Goal: Task Accomplishment & Management: Use online tool/utility

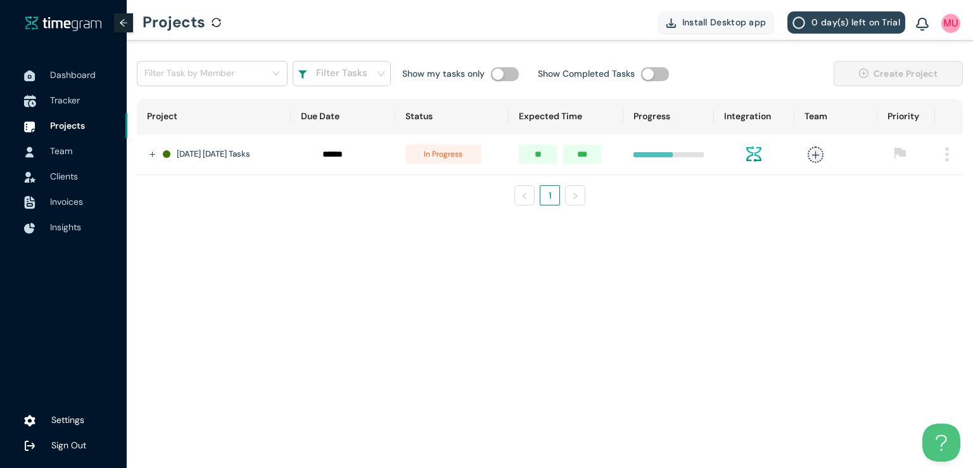
click at [71, 105] on span "Tracker" at bounding box center [65, 99] width 30 height 11
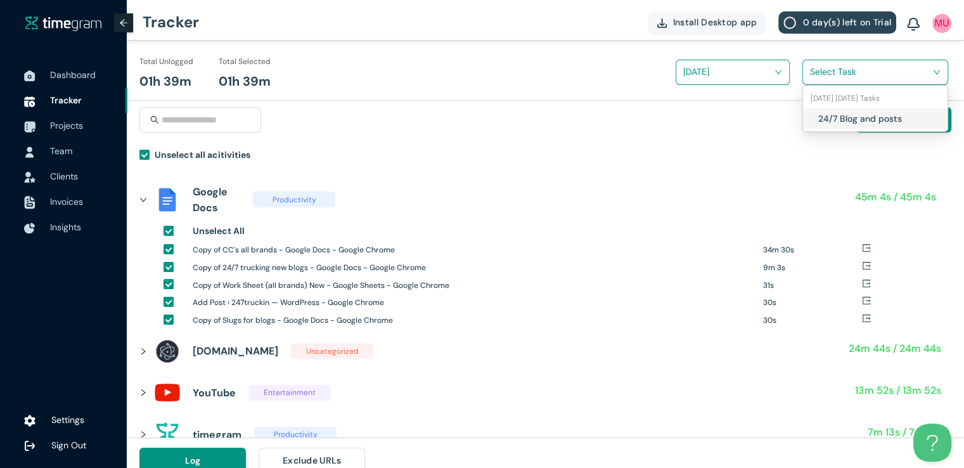
click at [823, 76] on input "search" at bounding box center [871, 71] width 122 height 19
drag, startPoint x: 806, startPoint y: 132, endPoint x: 811, endPoint y: 125, distance: 7.7
click at [811, 125] on div "Manual Time" at bounding box center [545, 127] width 812 height 41
click at [826, 76] on input "search" at bounding box center [871, 71] width 122 height 19
click at [819, 122] on h1 "24/7 Blog and posts" at bounding box center [892, 119] width 149 height 14
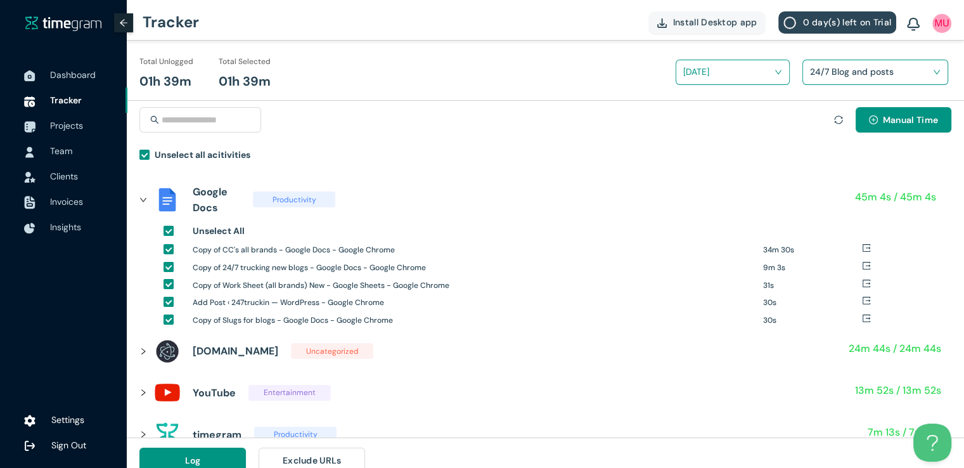
scroll to position [15, 0]
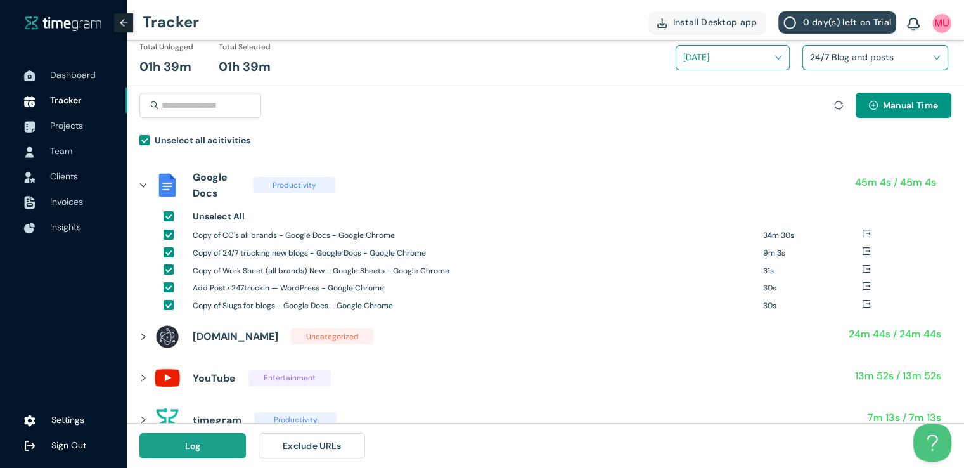
click at [186, 451] on span "Log" at bounding box center [193, 446] width 16 height 14
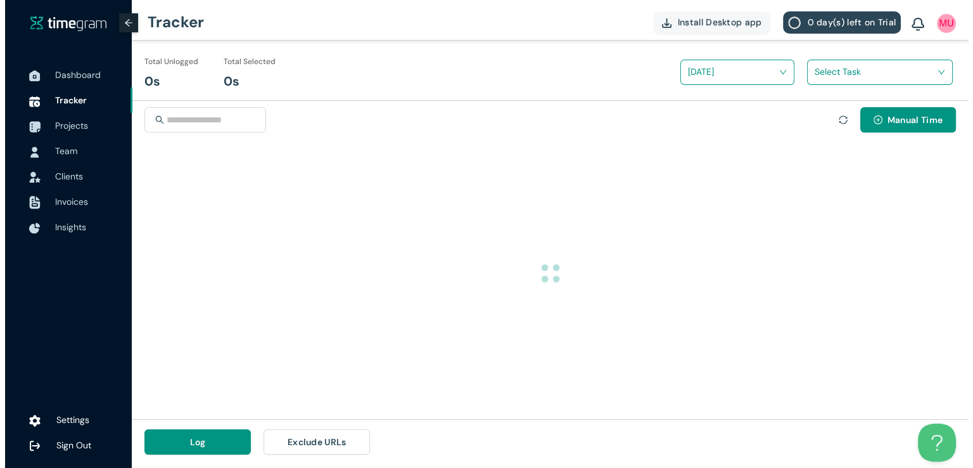
scroll to position [0, 0]
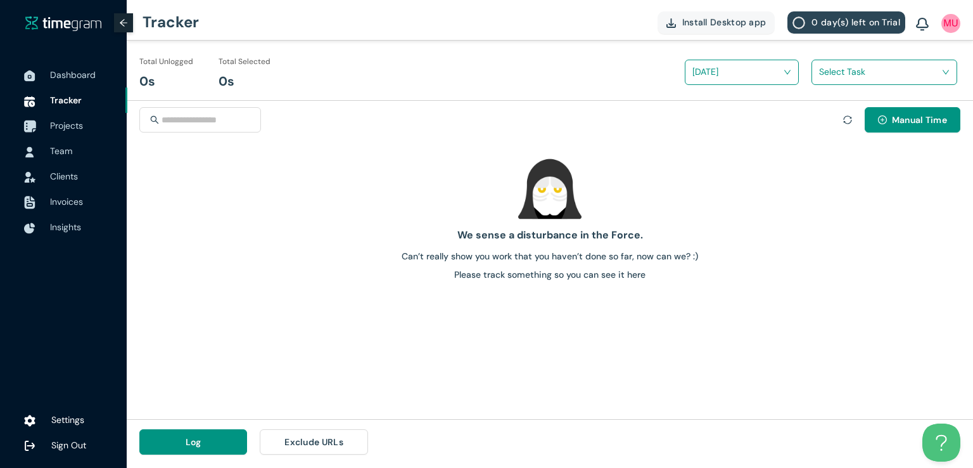
click at [72, 122] on span "Projects" at bounding box center [66, 125] width 33 height 11
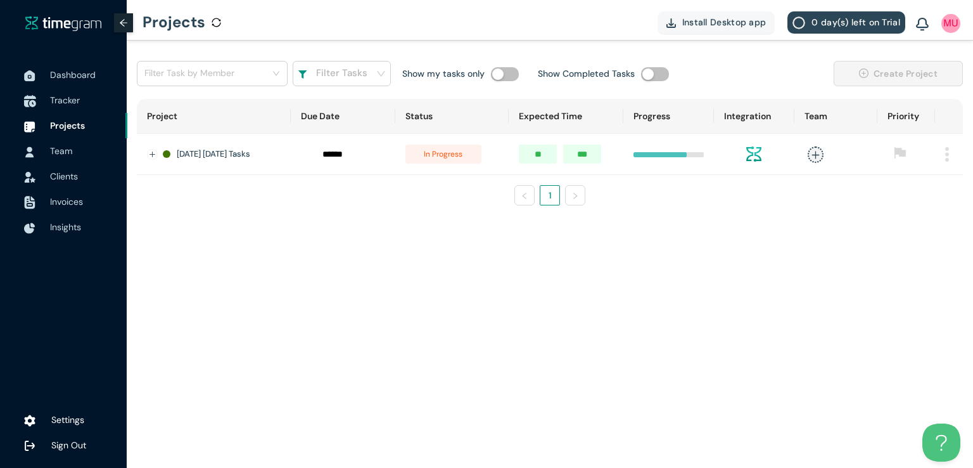
click at [76, 100] on span "Tracker" at bounding box center [65, 99] width 30 height 11
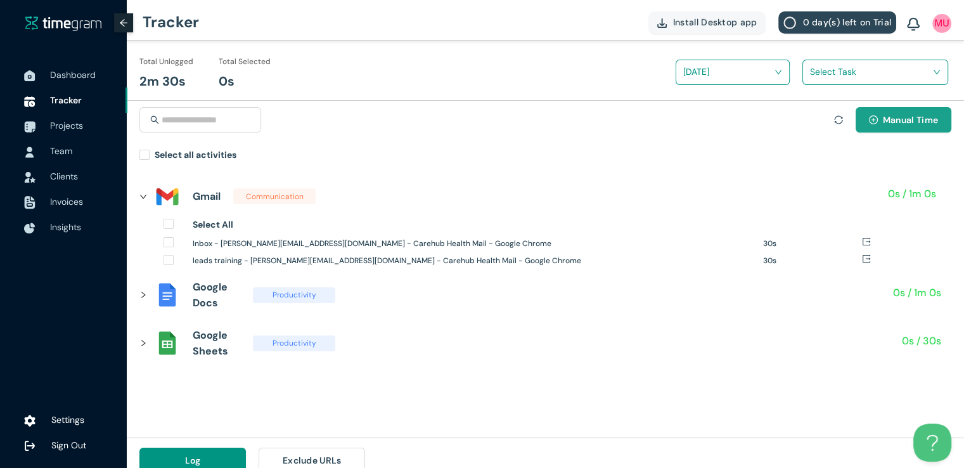
click at [883, 119] on span "Manual Time" at bounding box center [910, 120] width 55 height 14
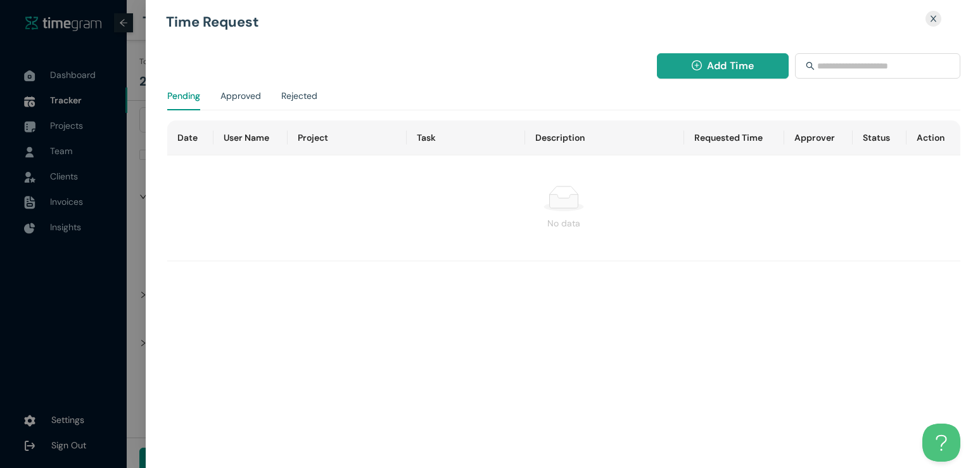
click at [712, 70] on span "Add Time" at bounding box center [730, 66] width 47 height 16
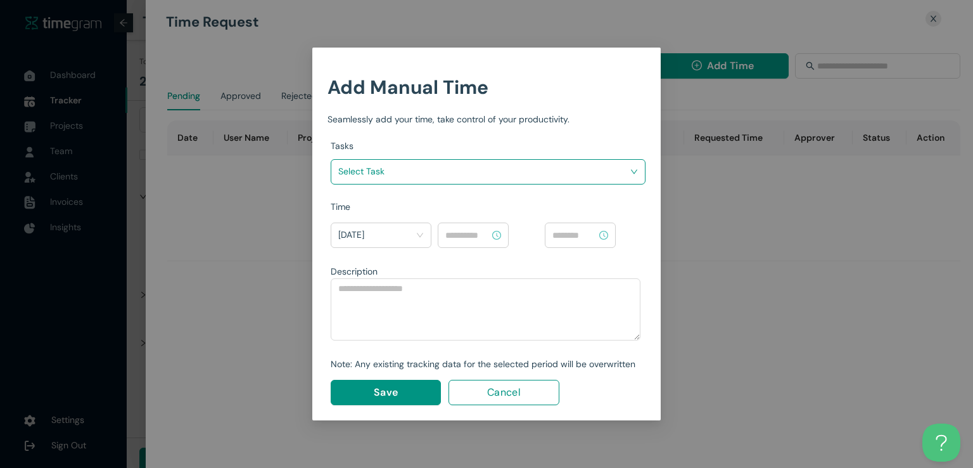
click at [598, 171] on input "search" at bounding box center [483, 171] width 291 height 19
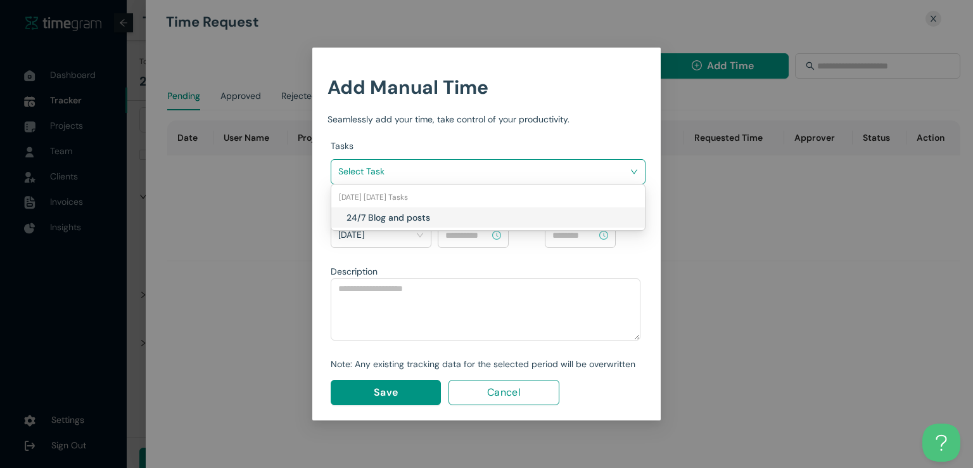
click at [465, 221] on h1 "24/7 Blog and posts" at bounding box center [421, 217] width 149 height 14
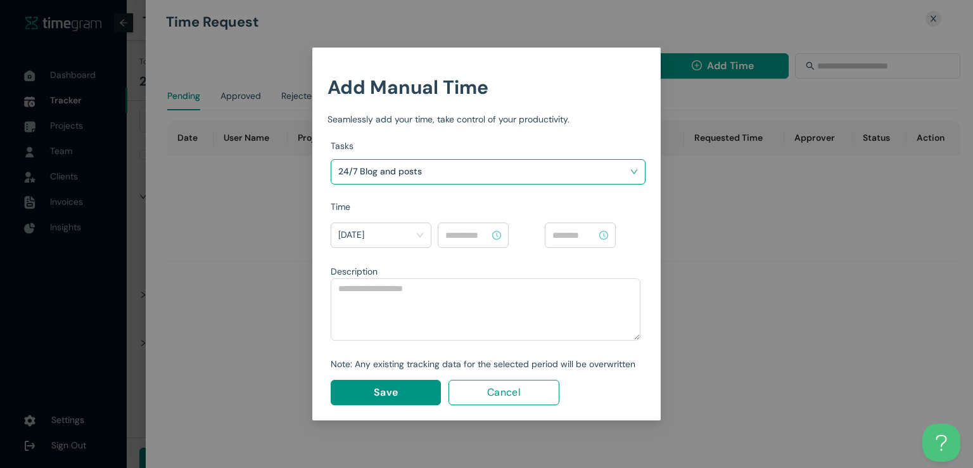
click at [478, 235] on input at bounding box center [468, 235] width 44 height 14
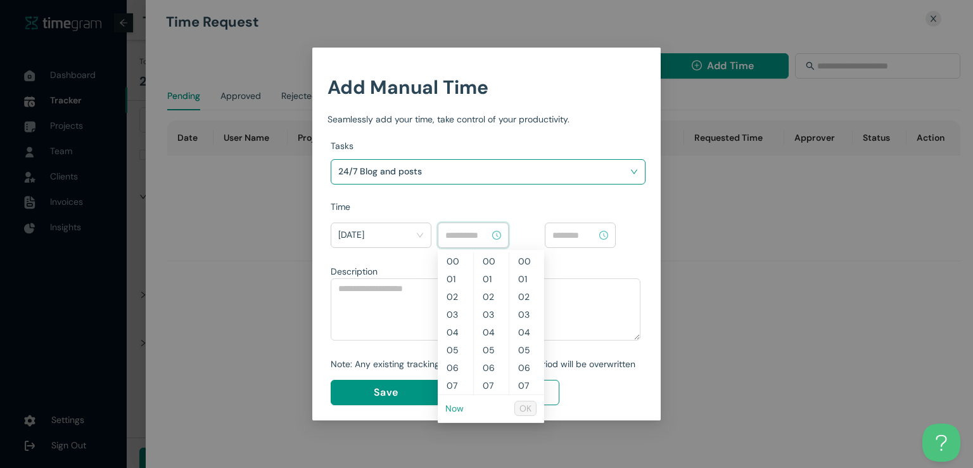
click at [456, 406] on link "Now" at bounding box center [455, 407] width 18 height 11
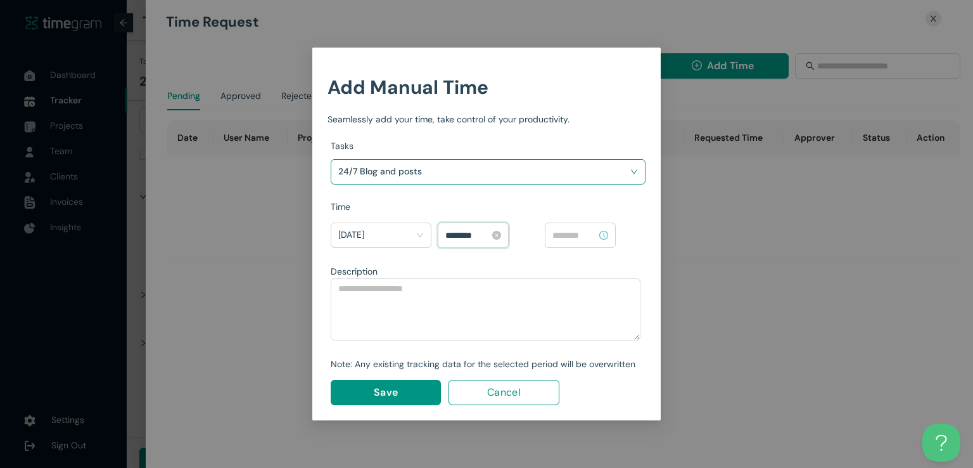
click at [464, 236] on input "********" at bounding box center [468, 235] width 44 height 14
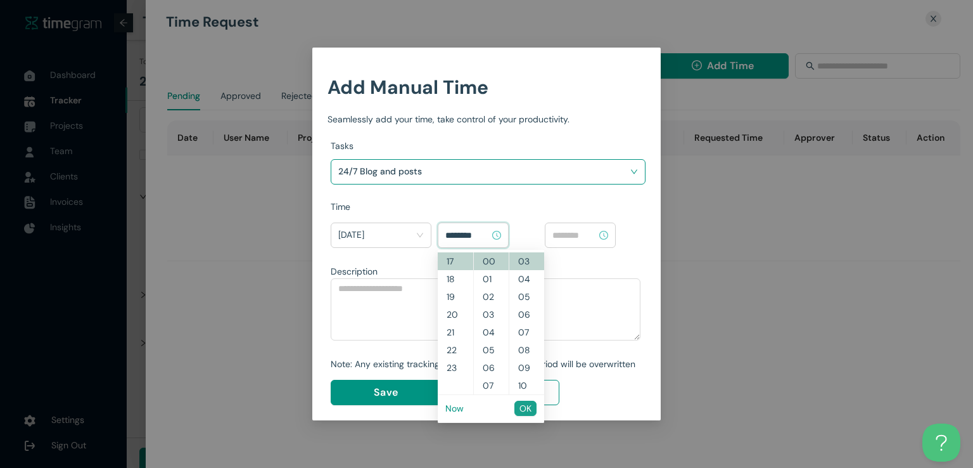
click at [524, 408] on span "OK" at bounding box center [526, 408] width 12 height 14
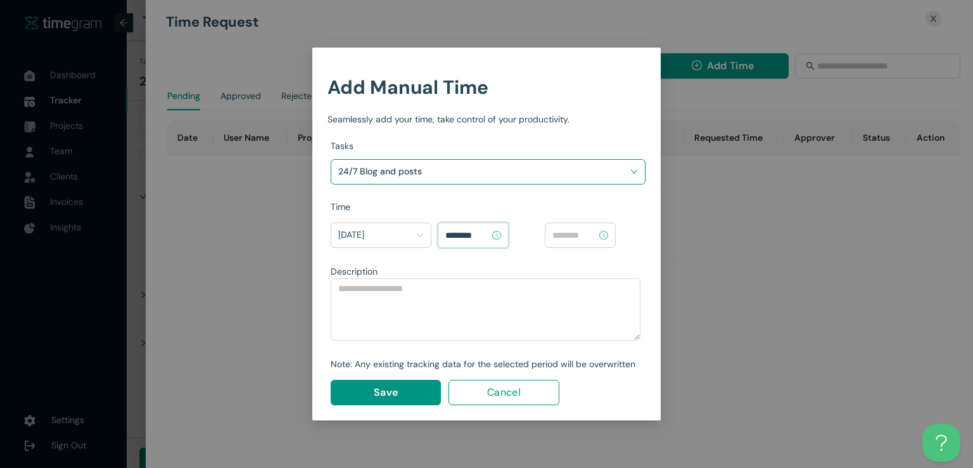
type input "********"
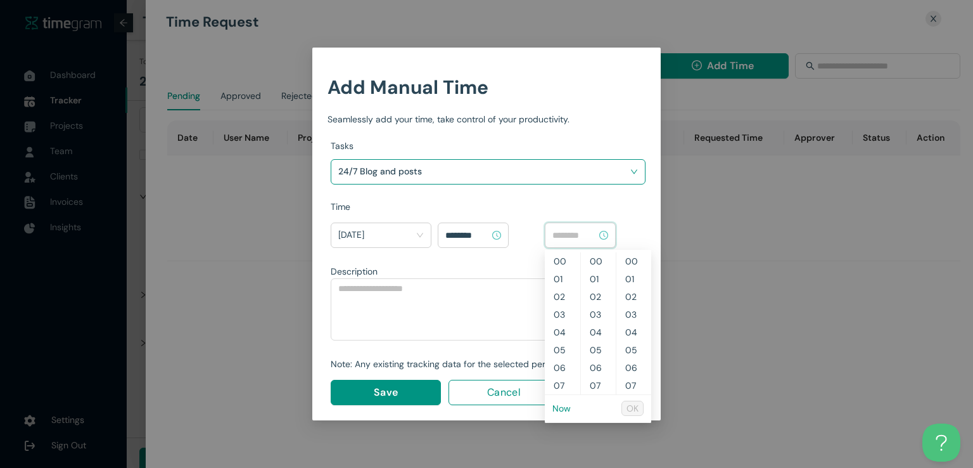
click at [575, 238] on input at bounding box center [575, 235] width 44 height 14
click at [560, 408] on link "Now" at bounding box center [562, 407] width 18 height 11
type input "********"
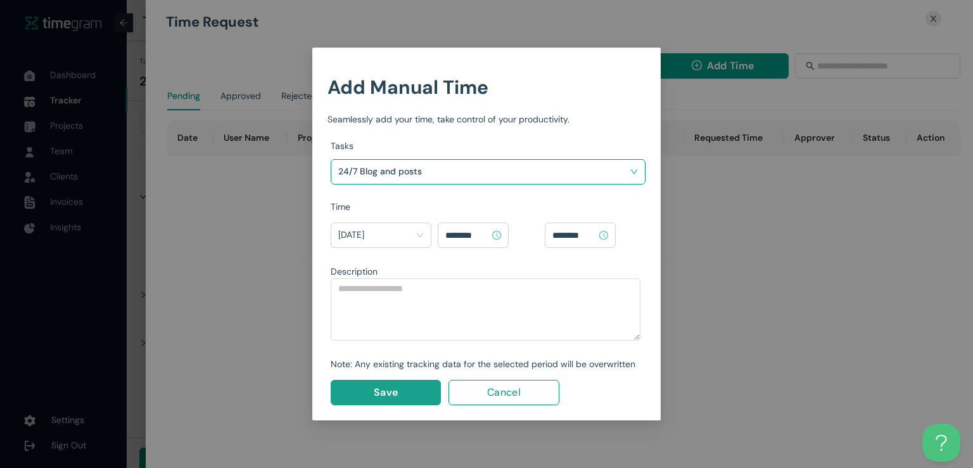
click at [395, 388] on span "Save" at bounding box center [386, 392] width 24 height 16
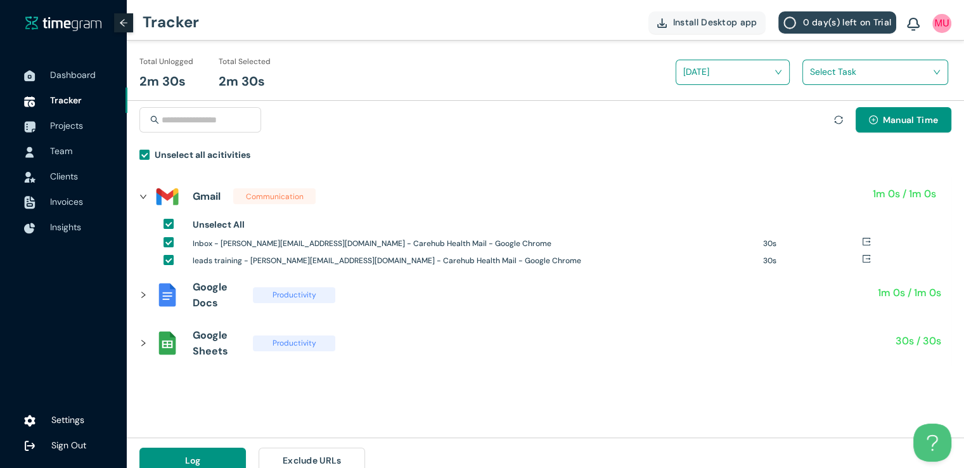
click at [818, 79] on input "search" at bounding box center [871, 71] width 122 height 19
click at [813, 119] on div "24/7 Blog and posts" at bounding box center [875, 118] width 144 height 20
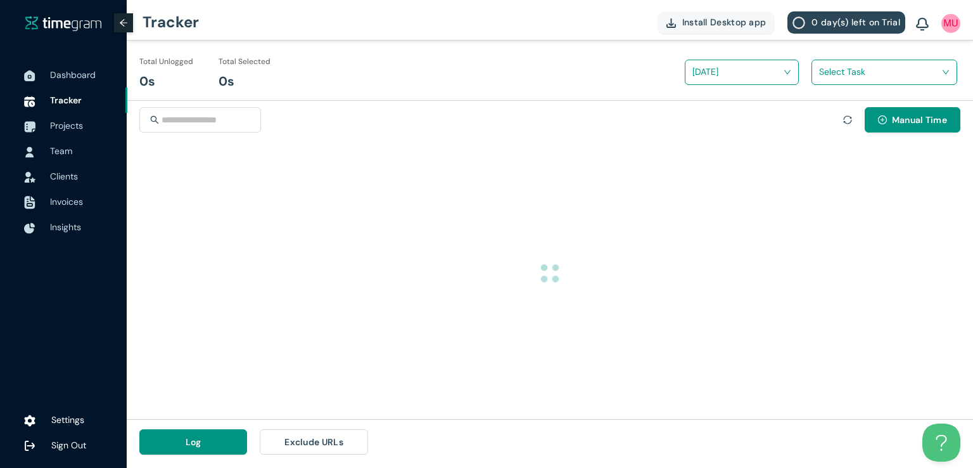
click at [973, 305] on div "Total Unlogged 0s Total Selected 0s [DATE] Select Task Manual Time Log Exclude …" at bounding box center [550, 252] width 847 height 423
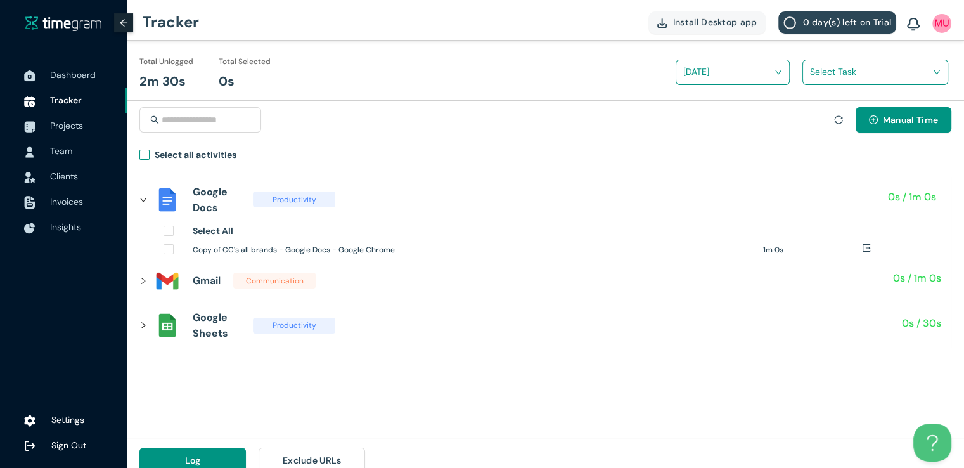
click at [150, 158] on span "Select all activities" at bounding box center [196, 157] width 92 height 18
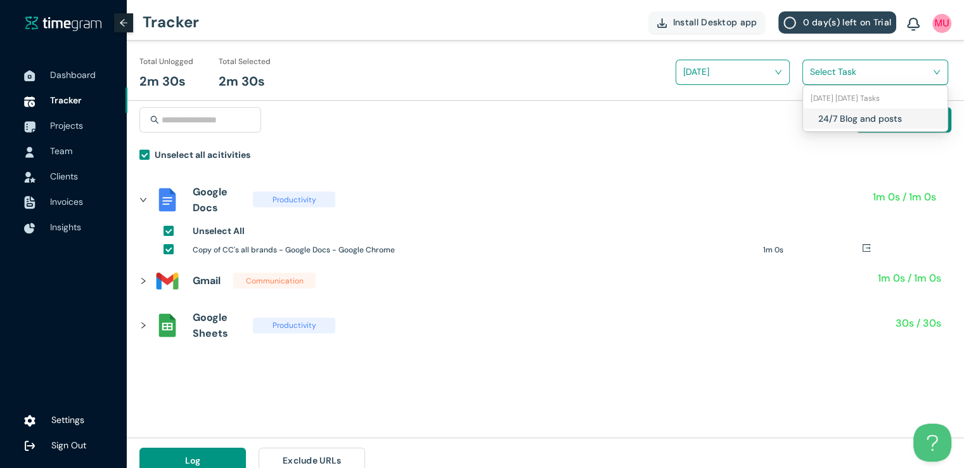
click at [811, 73] on input "search" at bounding box center [871, 71] width 122 height 19
click at [816, 117] on div "24/7 Blog and posts" at bounding box center [875, 118] width 144 height 20
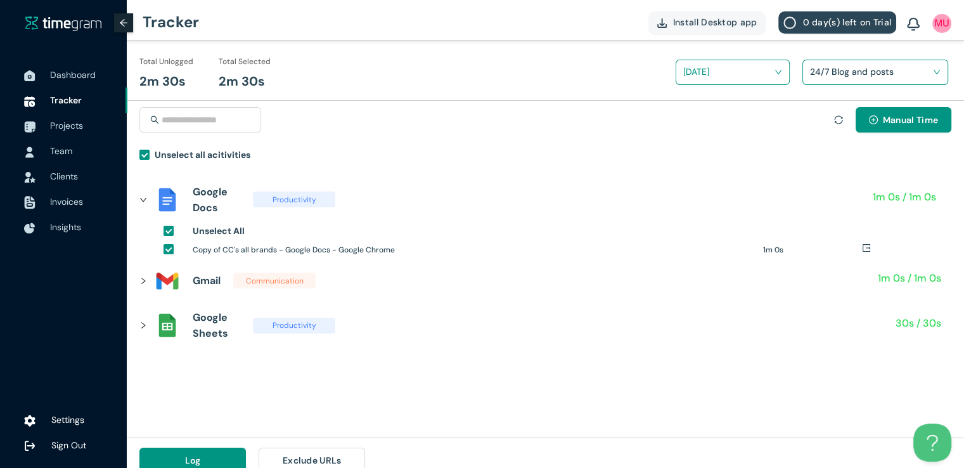
scroll to position [15, 0]
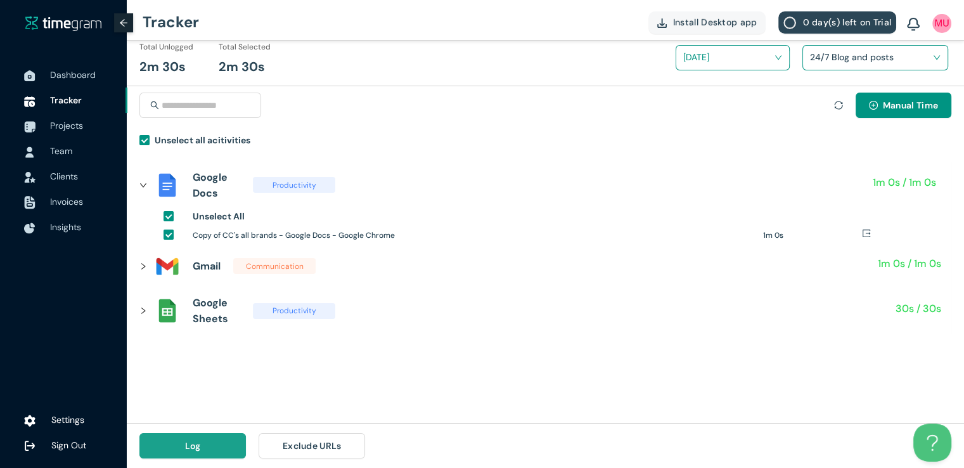
click at [205, 444] on button "Log" at bounding box center [192, 445] width 106 height 25
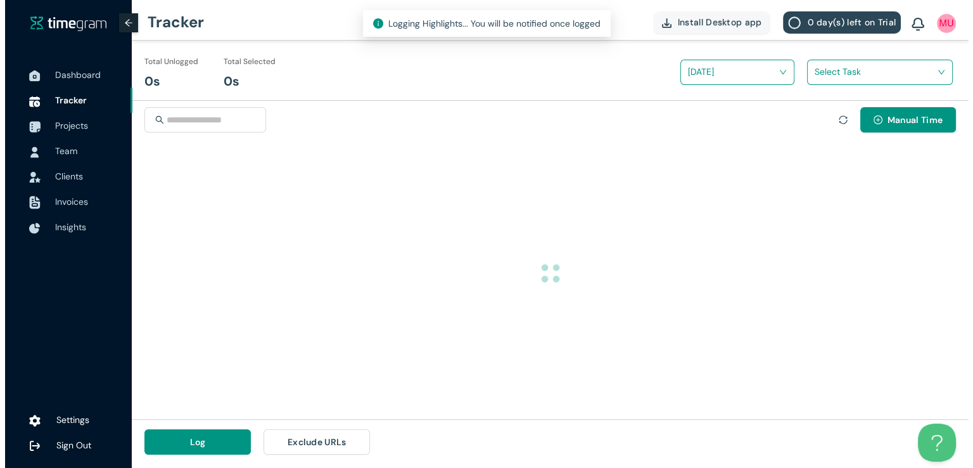
scroll to position [0, 0]
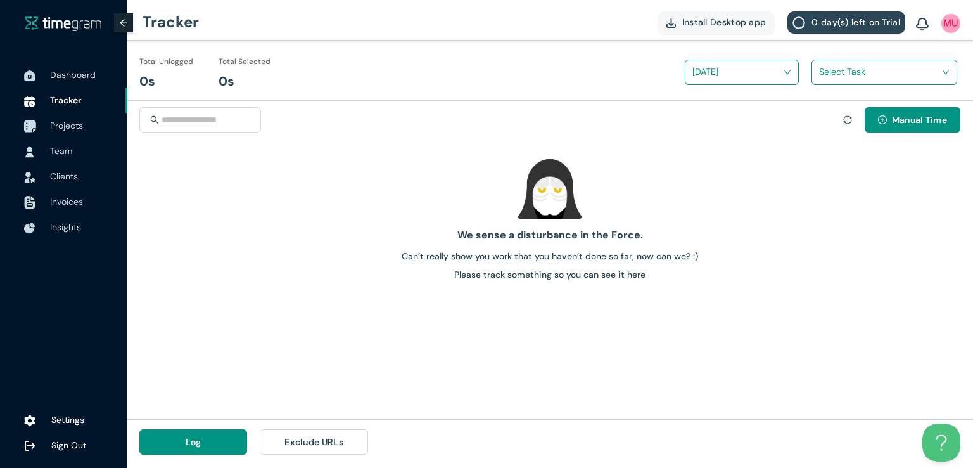
click at [75, 122] on span "Projects" at bounding box center [66, 125] width 33 height 11
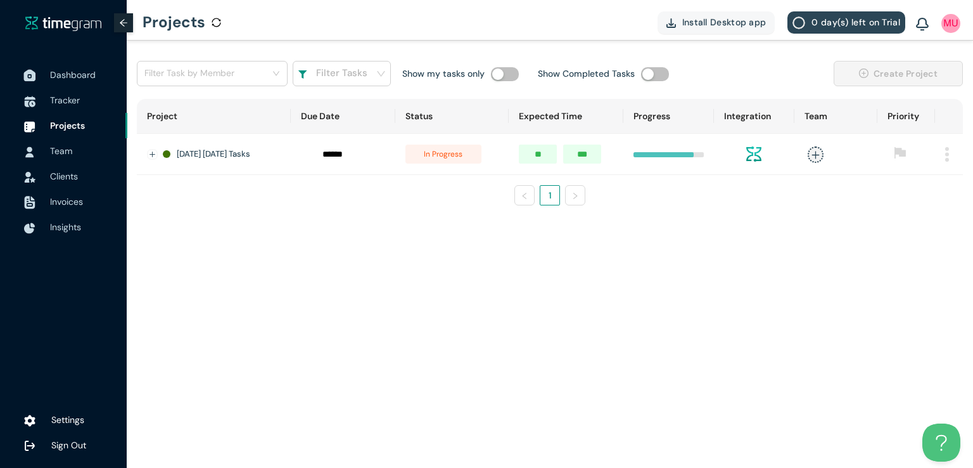
click at [77, 70] on span "Dashboard" at bounding box center [73, 74] width 46 height 11
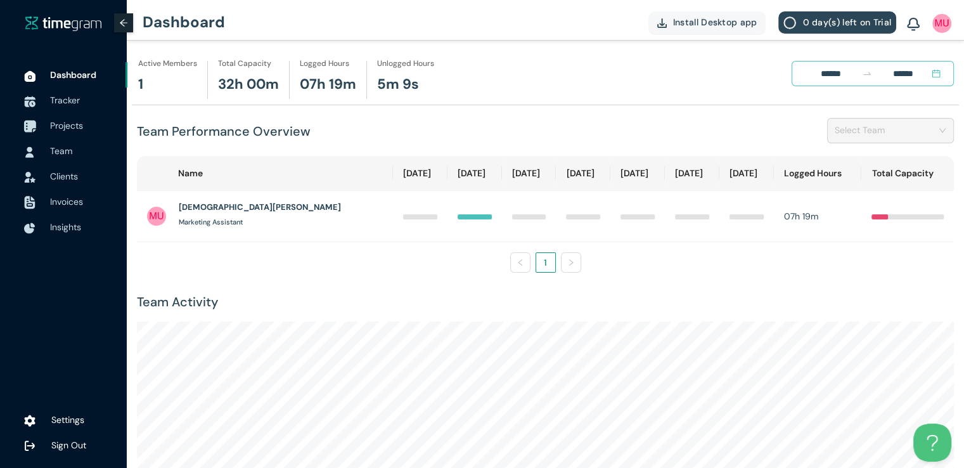
click at [63, 126] on span "Projects" at bounding box center [66, 125] width 33 height 11
